Goal: Find contact information: Find contact information

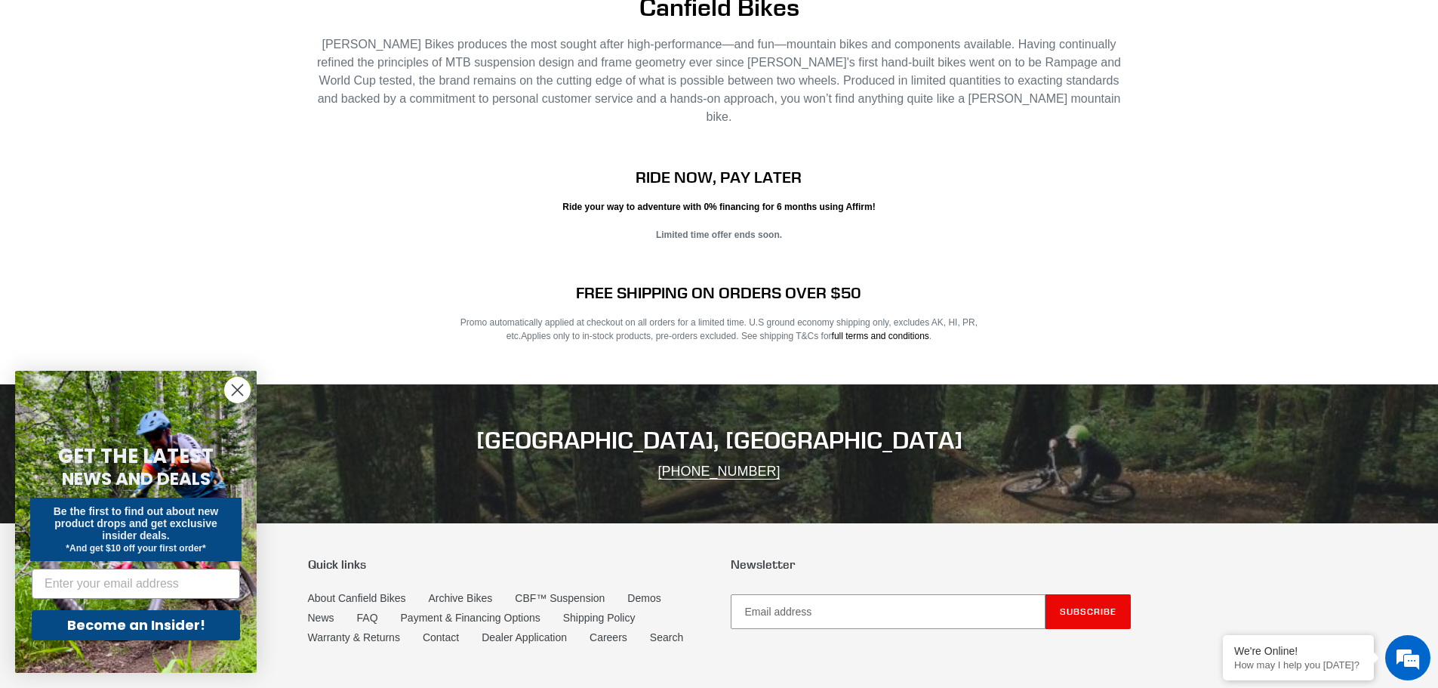
scroll to position [3044, 0]
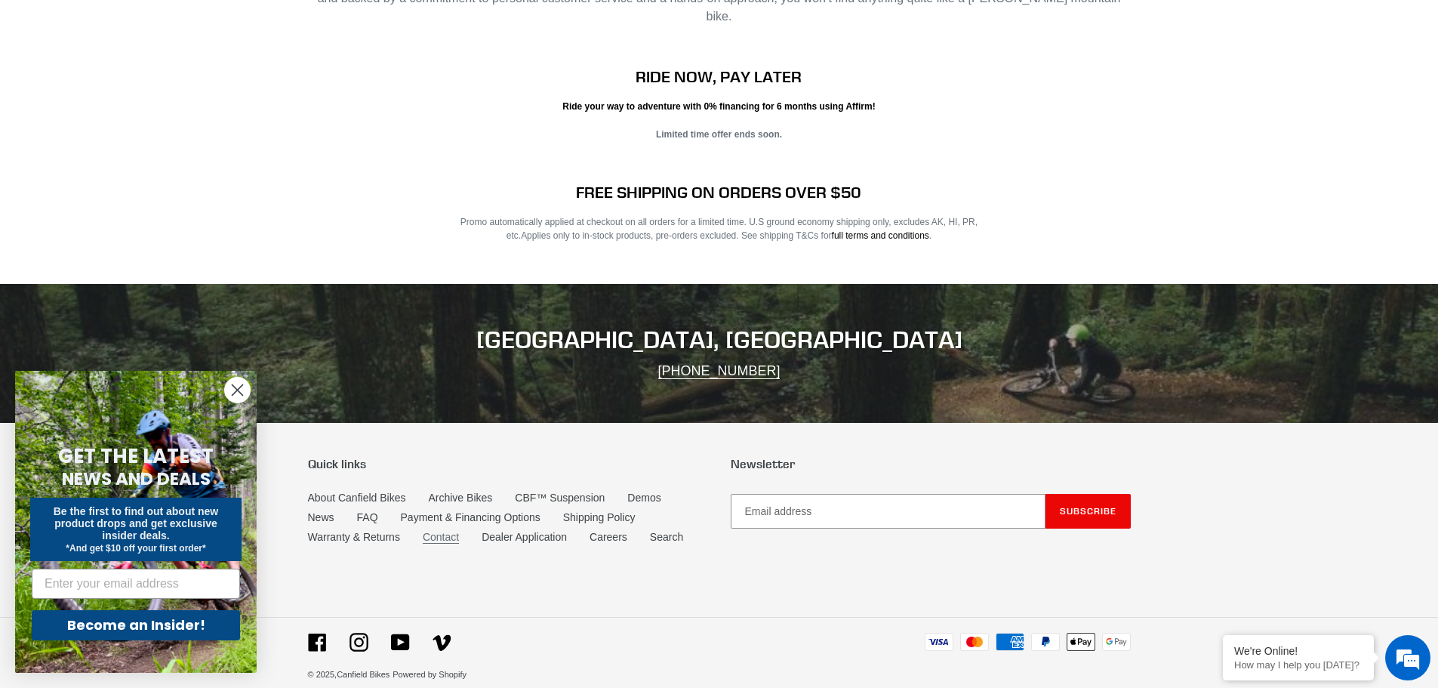
click at [446, 531] on link "Contact" at bounding box center [441, 537] width 36 height 13
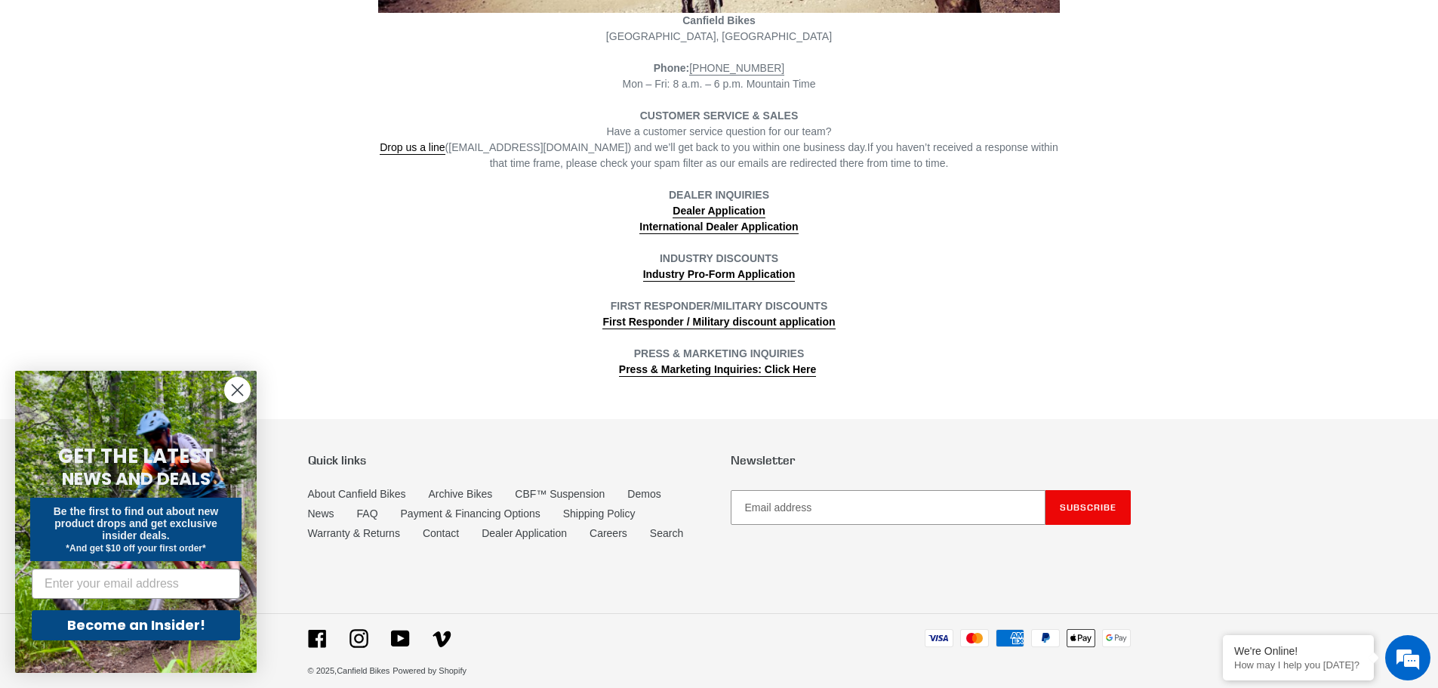
scroll to position [470, 0]
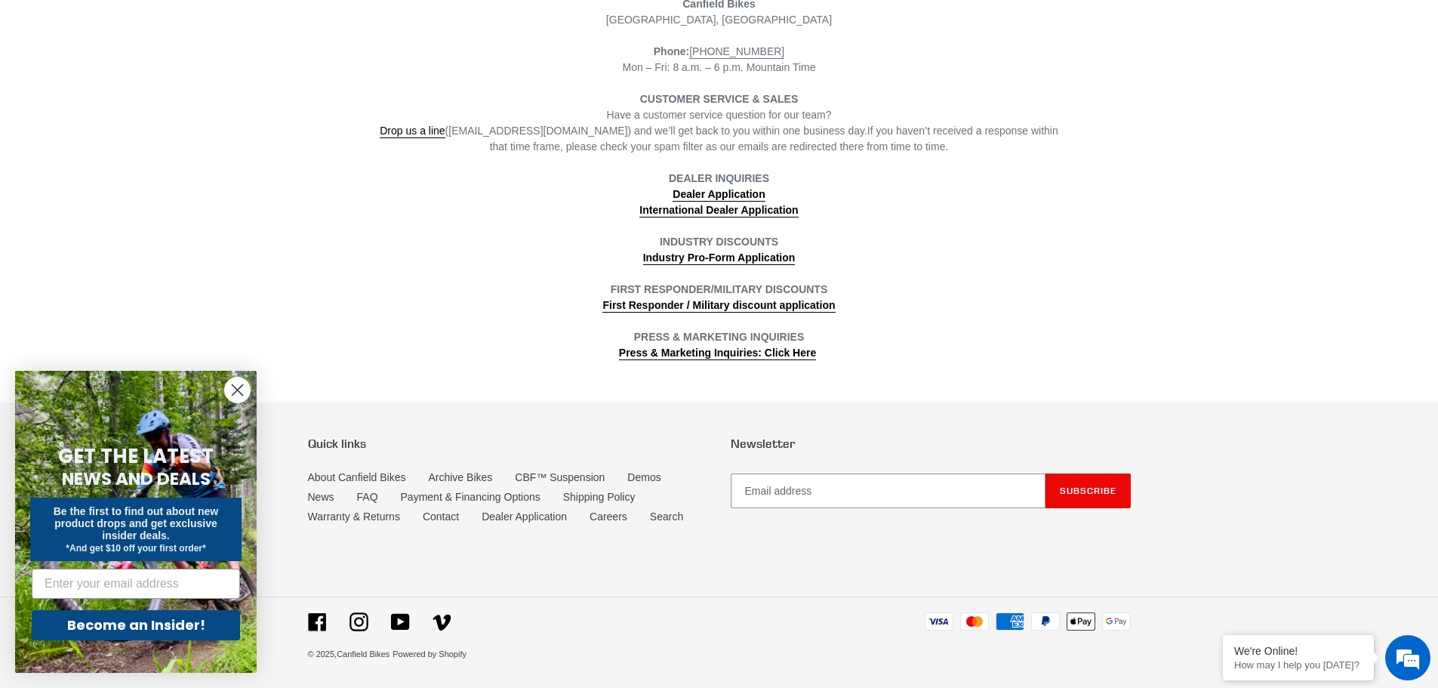
click at [232, 392] on circle "Close dialog" at bounding box center [237, 389] width 25 height 25
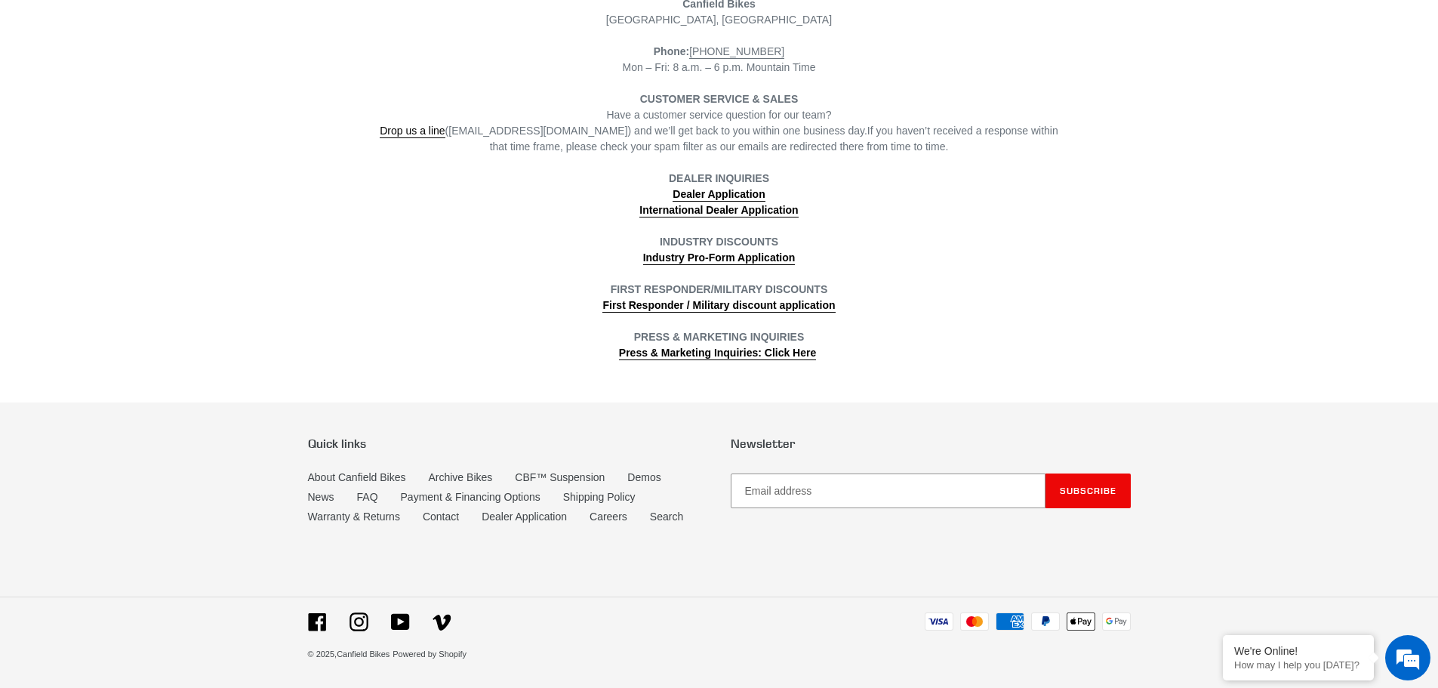
scroll to position [0, 0]
